Goal: Information Seeking & Learning: Find specific fact

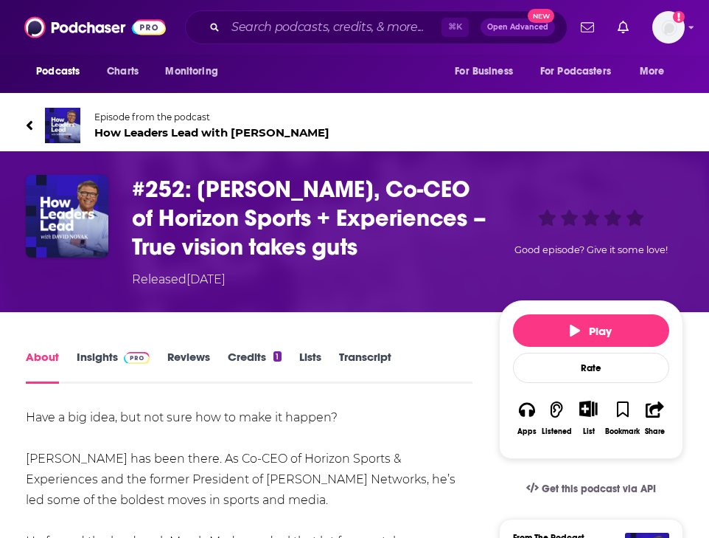
click at [139, 131] on span "How Leaders Lead with [PERSON_NAME]" at bounding box center [211, 132] width 235 height 14
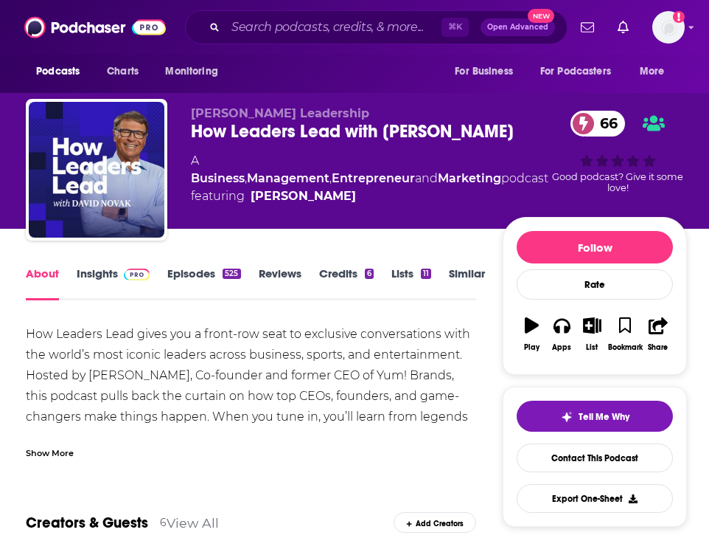
click at [106, 273] on link "Insights" at bounding box center [113, 283] width 73 height 34
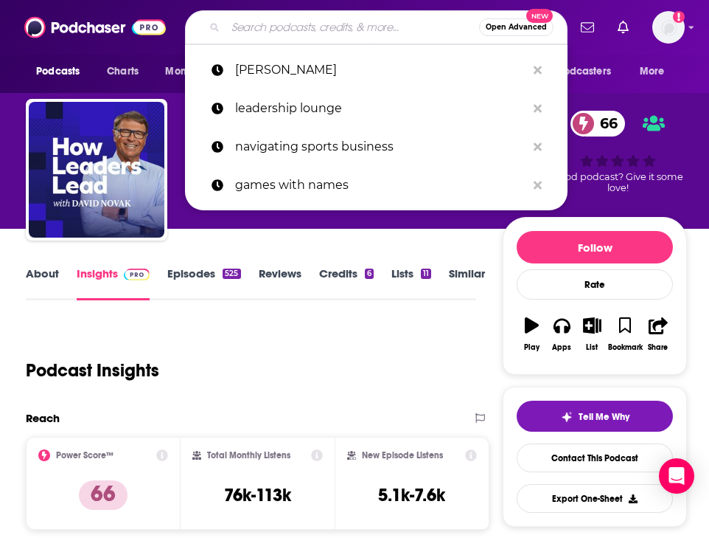
click at [342, 27] on input "Search podcasts, credits, & more..." at bounding box center [353, 27] width 254 height 24
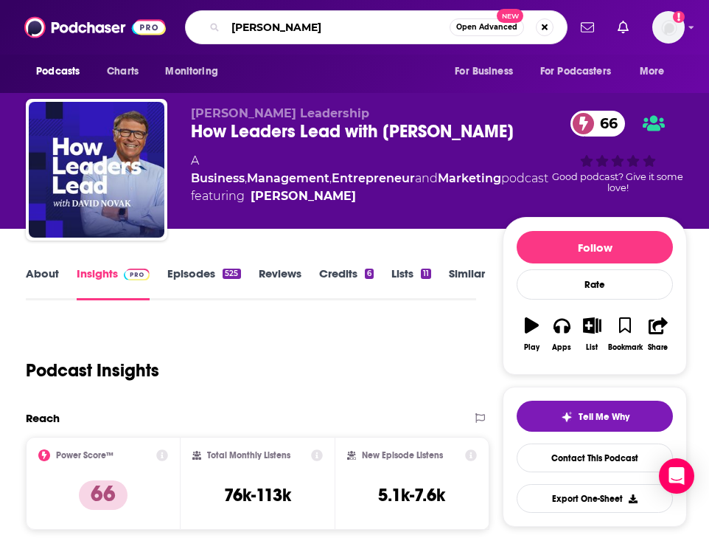
type input "[PERSON_NAME]"
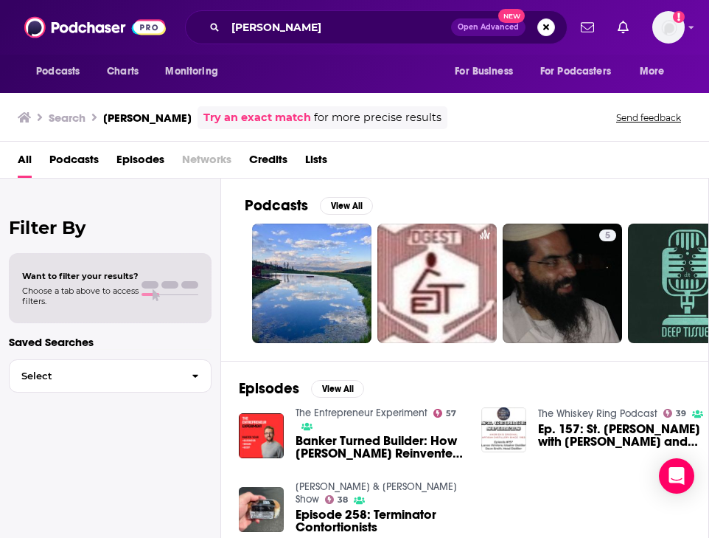
click at [153, 158] on span "Episodes" at bounding box center [141, 162] width 48 height 30
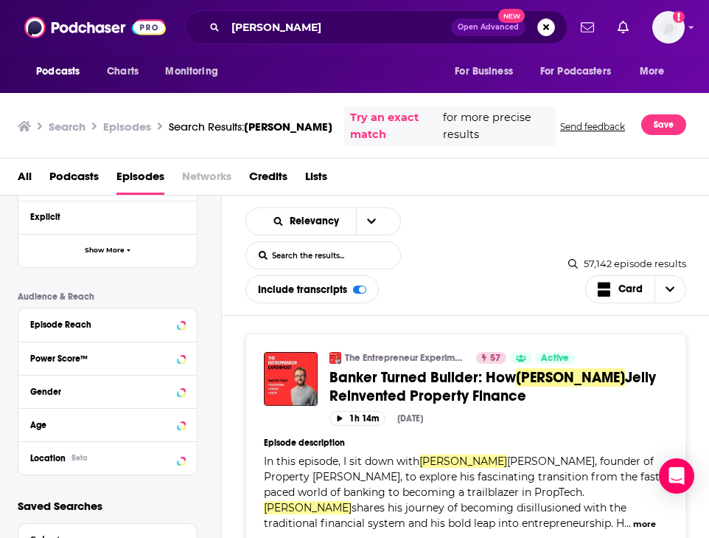
scroll to position [298, 0]
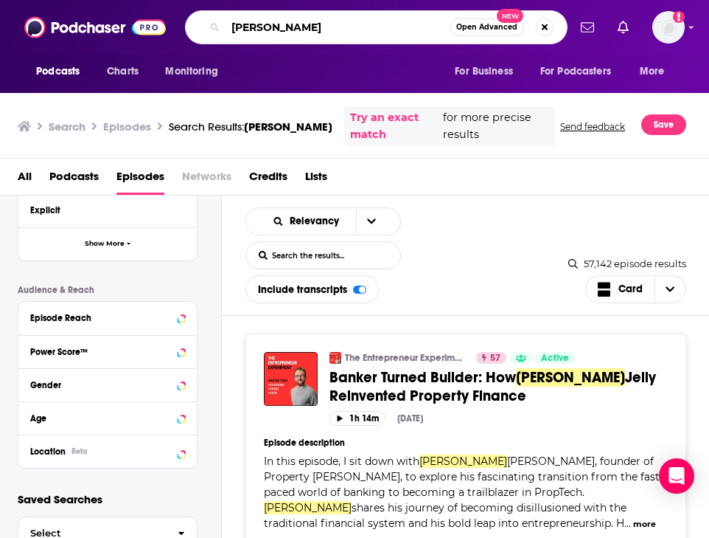
click at [292, 37] on input "[PERSON_NAME]" at bounding box center [338, 27] width 224 height 24
type input ""[PERSON_NAME]""
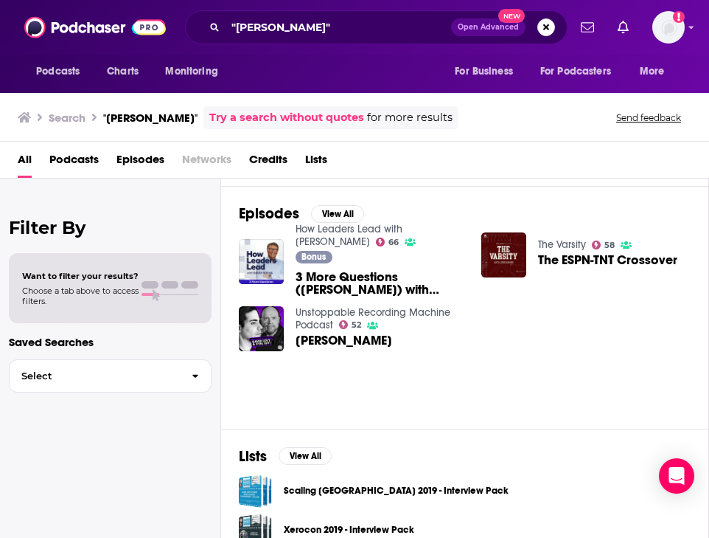
scroll to position [175, 1]
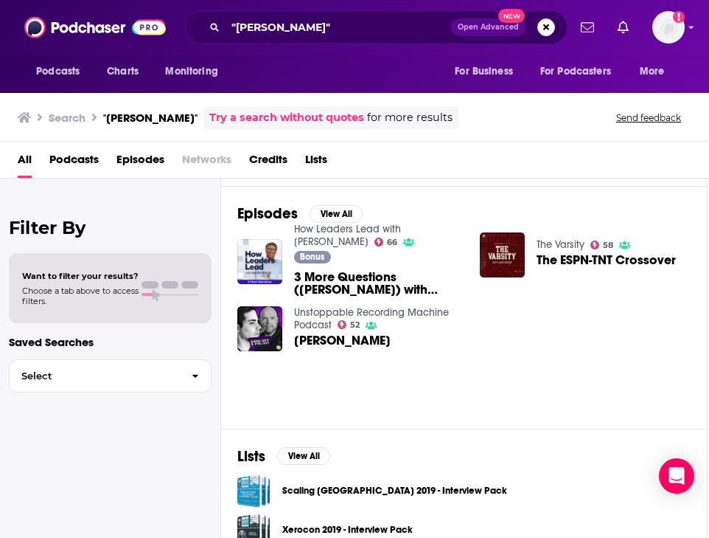
click at [373, 274] on span "3 More Questions ([PERSON_NAME]) with [PERSON_NAME] and [PERSON_NAME]" at bounding box center [378, 283] width 168 height 25
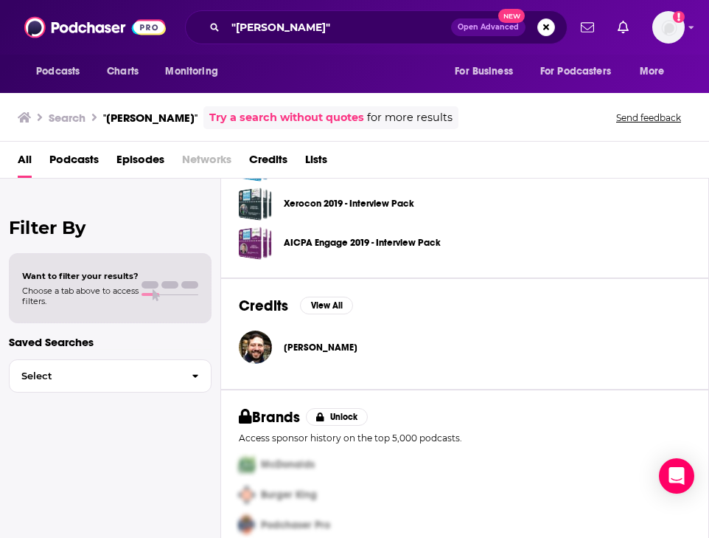
scroll to position [515, 0]
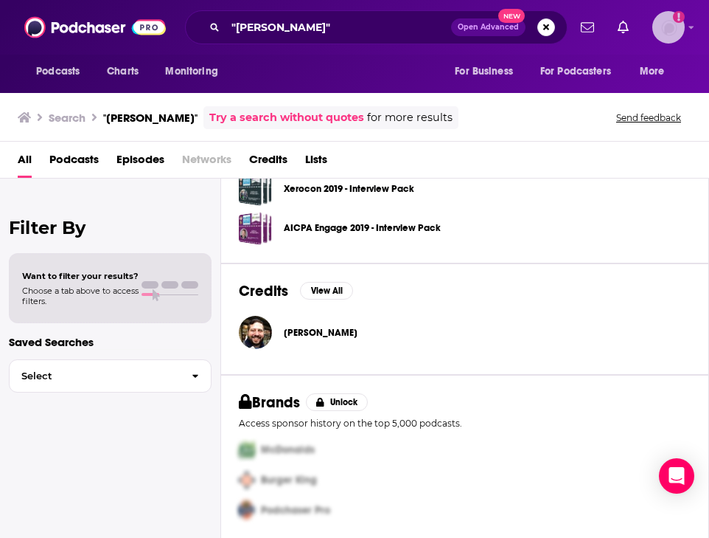
click at [672, 28] on img "Logged in as BerkMarc" at bounding box center [669, 27] width 32 height 32
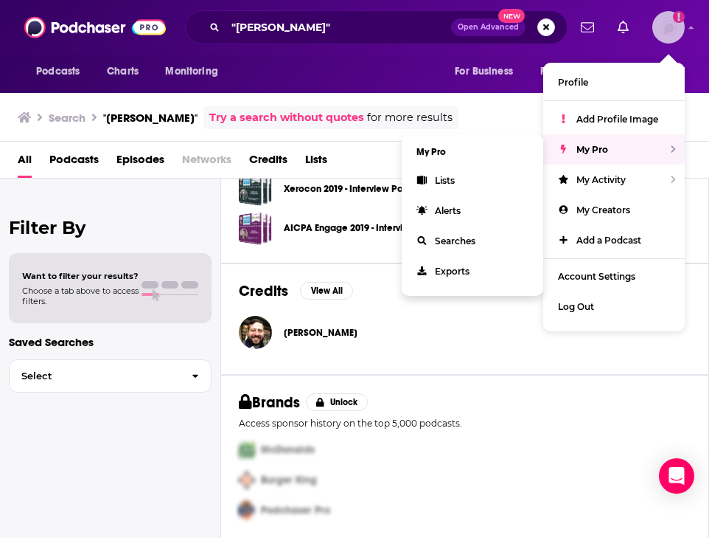
click at [637, 142] on div "My Pro" at bounding box center [614, 149] width 142 height 30
